Goal: Browse casually

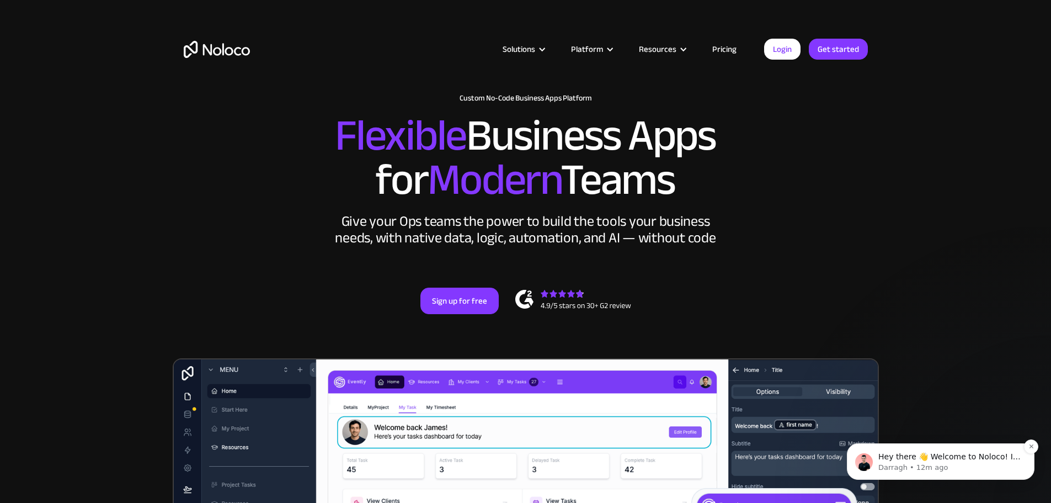
click at [1023, 449] on div "Hey there 👋 Welcome to Noloco! If you have any questions, just reply to this me…" at bounding box center [941, 461] width 188 height 36
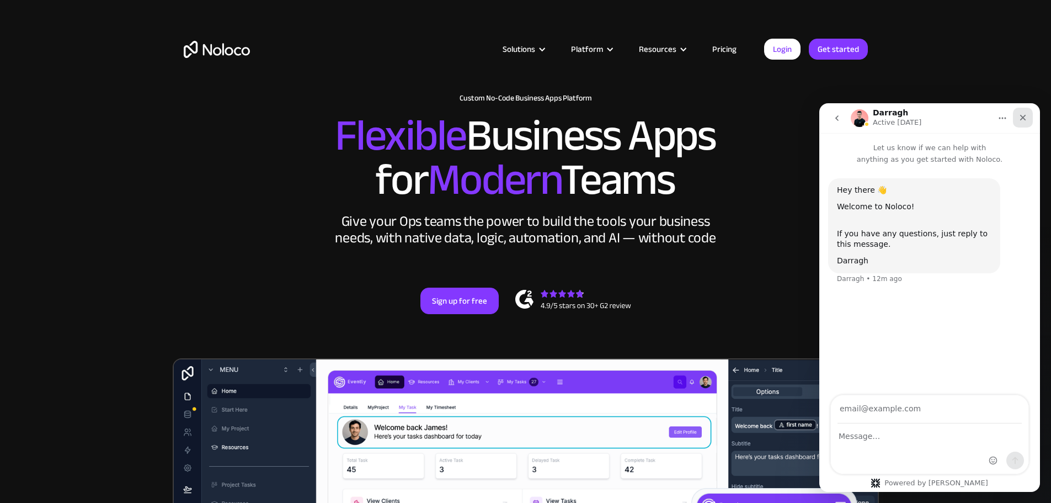
click at [1023, 118] on icon "Close" at bounding box center [1024, 118] width 6 height 6
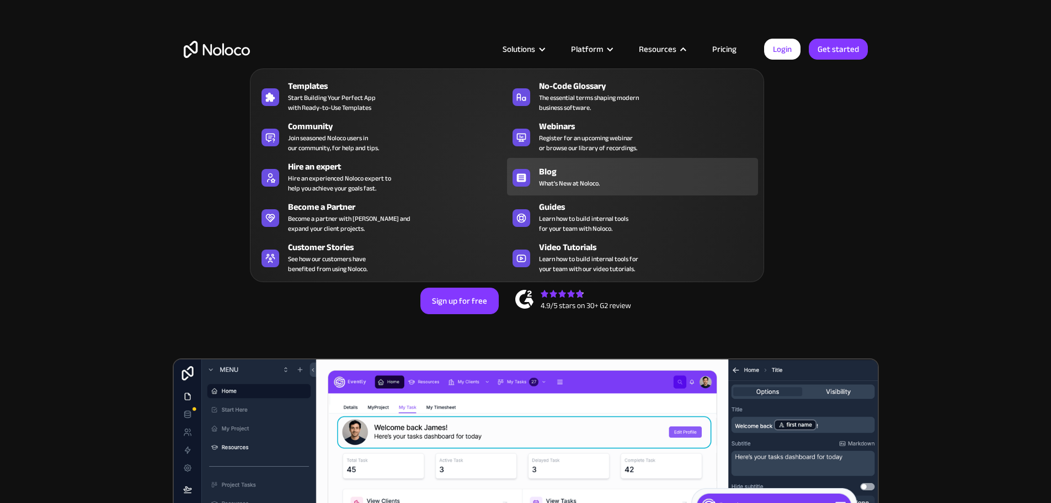
click at [575, 177] on div "Blog" at bounding box center [651, 171] width 224 height 13
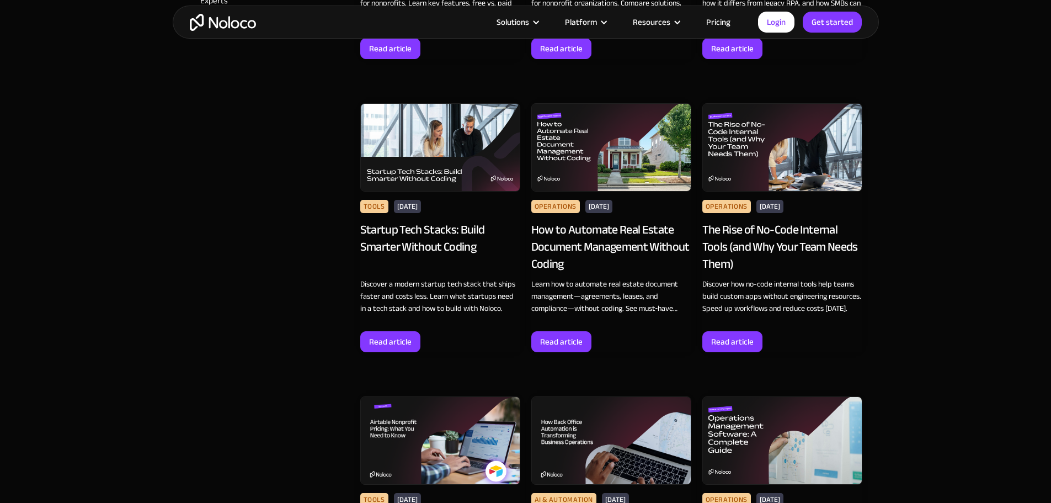
scroll to position [828, 0]
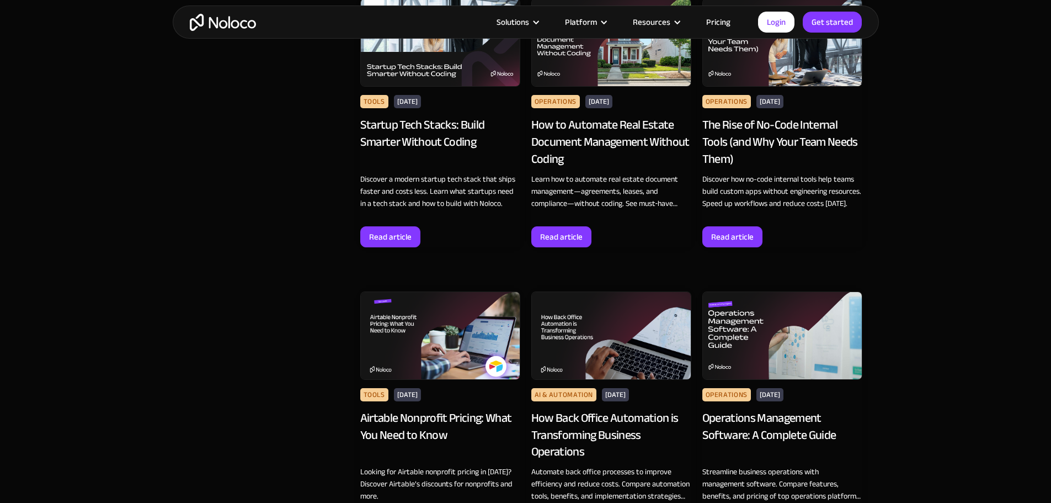
scroll to position [1104, 0]
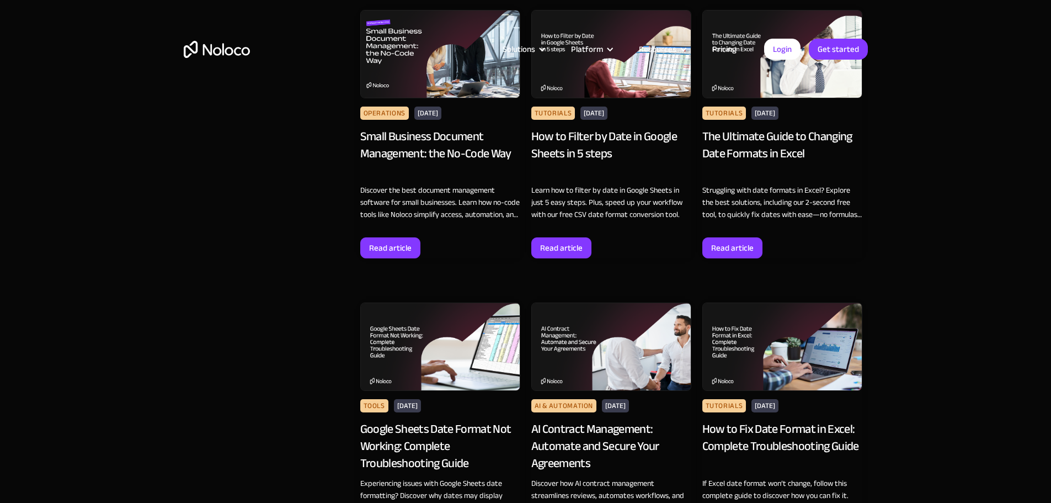
scroll to position [0, 0]
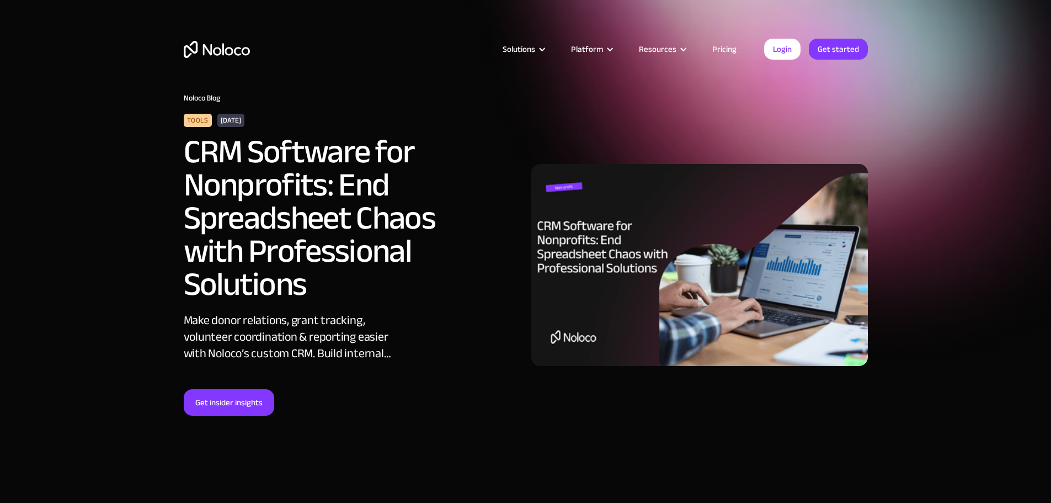
click at [235, 52] on img "home" at bounding box center [217, 49] width 66 height 17
